Goal: Information Seeking & Learning: Learn about a topic

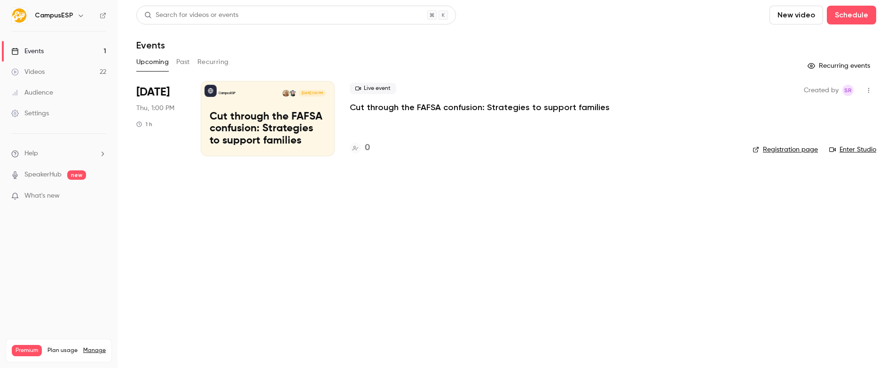
click at [174, 63] on div "Upcoming Past Recurring" at bounding box center [506, 62] width 740 height 15
click at [179, 57] on button "Past" at bounding box center [183, 62] width 14 height 15
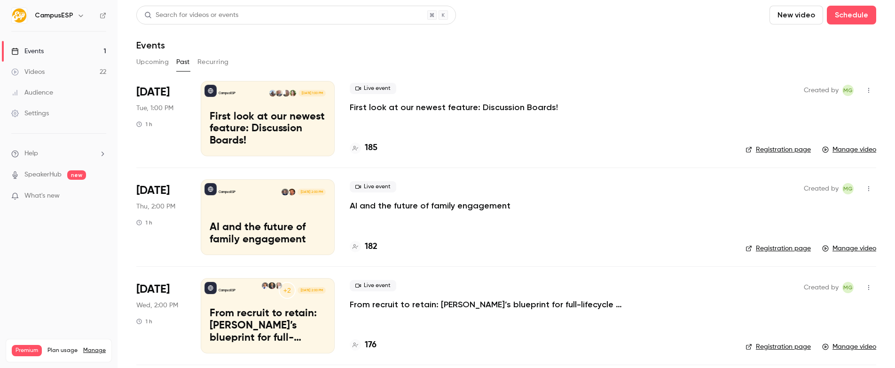
click at [169, 152] on div "[DATE] Tue, 1:00 PM 1 h" at bounding box center [160, 118] width 49 height 75
drag, startPoint x: 176, startPoint y: 111, endPoint x: 181, endPoint y: 110, distance: 5.3
click at [176, 111] on div "[DATE] Tue, 1:00 PM 1 h" at bounding box center [160, 118] width 49 height 75
click at [238, 104] on div "CampusESP [DATE] 1:00 PM First look at our newest feature: Discussion Boards!" at bounding box center [268, 118] width 134 height 75
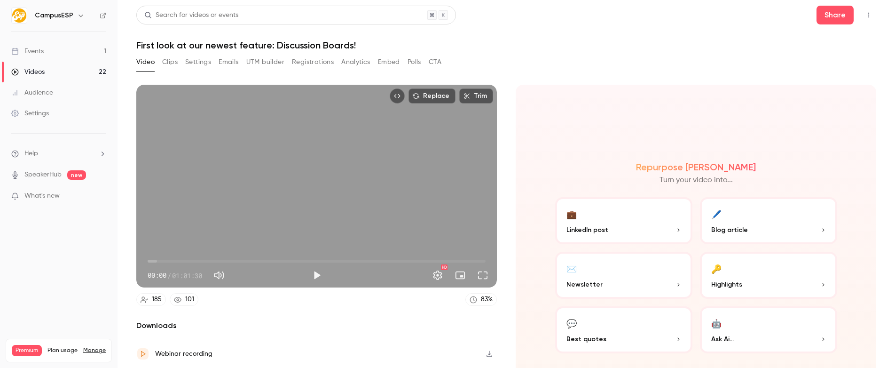
drag, startPoint x: 173, startPoint y: 62, endPoint x: 189, endPoint y: 67, distance: 16.9
click at [175, 62] on button "Clips" at bounding box center [170, 62] width 16 height 15
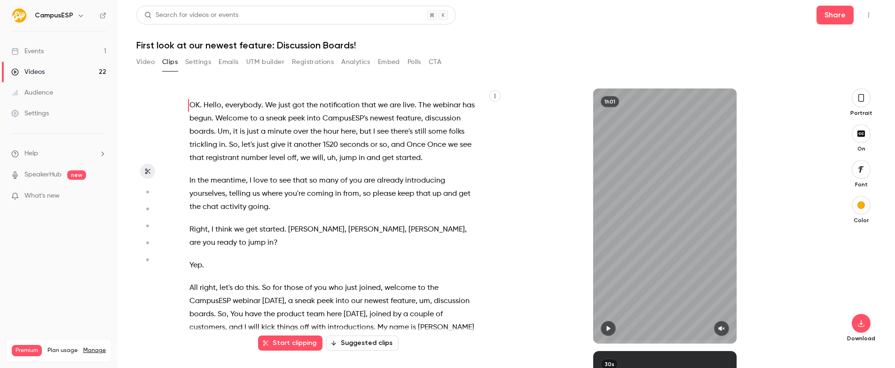
click at [494, 99] on button "button" at bounding box center [494, 95] width 11 height 11
click at [471, 112] on li "Copy transcript" at bounding box center [450, 118] width 102 height 25
click at [190, 43] on h1 "First look at our newest feature: Discussion Boards!" at bounding box center [506, 44] width 740 height 11
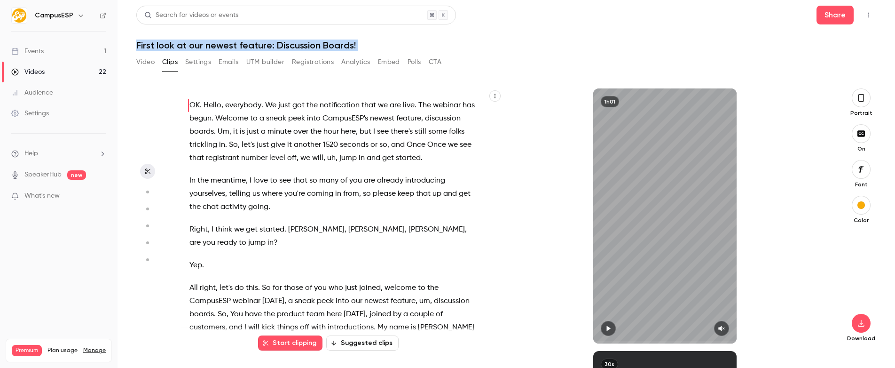
copy div "First look at our newest feature: Discussion Boards! Video Clips Settings Email…"
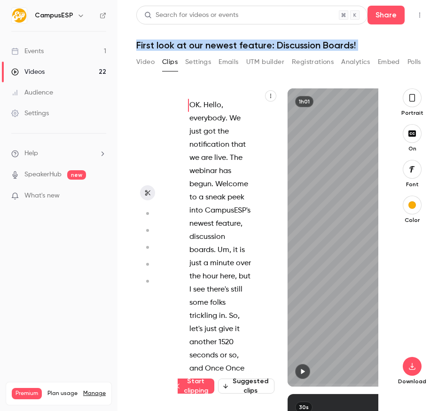
click at [232, 67] on button "Emails" at bounding box center [229, 62] width 20 height 15
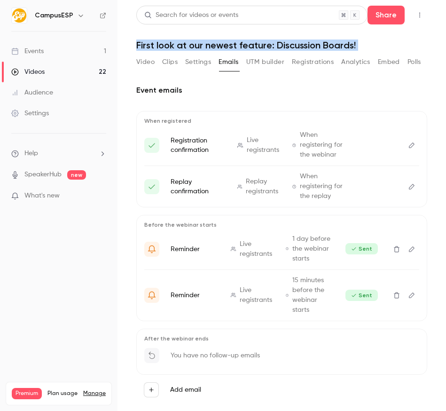
click at [142, 64] on button "Video" at bounding box center [145, 62] width 18 height 15
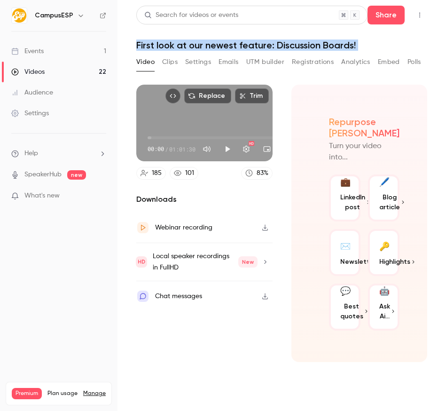
click at [68, 51] on link "Events 1" at bounding box center [59, 51] width 118 height 21
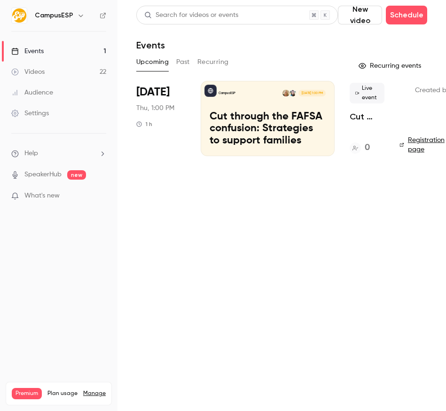
click at [180, 67] on button "Past" at bounding box center [183, 62] width 14 height 15
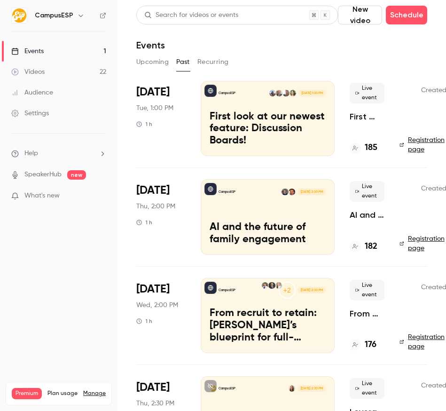
scroll to position [0, 47]
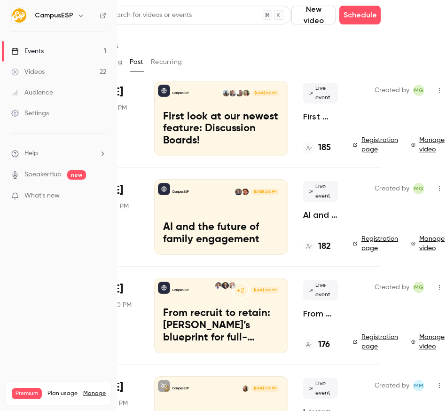
click at [385, 144] on link "Registration page" at bounding box center [376, 144] width 47 height 19
